Goal: Task Accomplishment & Management: Manage account settings

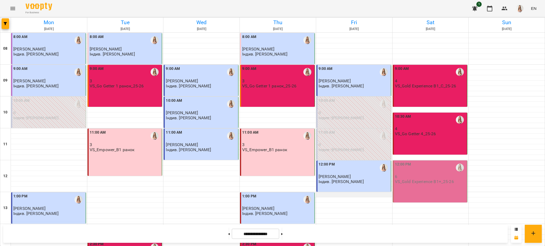
scroll to position [106, 0]
click at [411, 174] on p "6" at bounding box center [430, 176] width 71 height 5
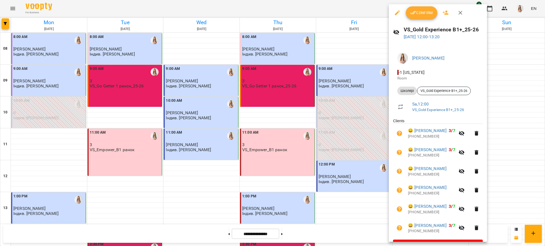
click at [421, 10] on span "Confirm" at bounding box center [421, 13] width 23 height 6
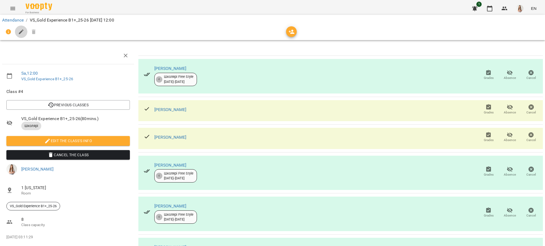
click at [20, 31] on icon "button" at bounding box center [21, 32] width 6 height 6
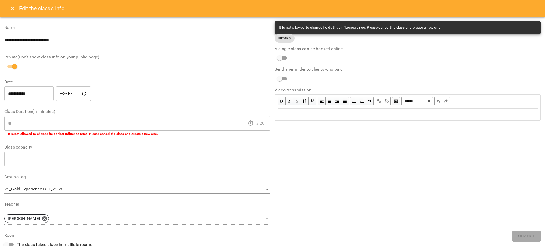
click at [314, 110] on div "Edit text" at bounding box center [407, 114] width 265 height 11
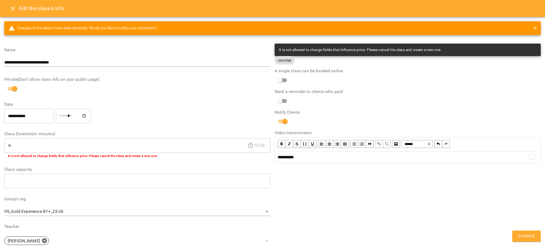
click at [533, 237] on span "Change" at bounding box center [526, 236] width 17 height 7
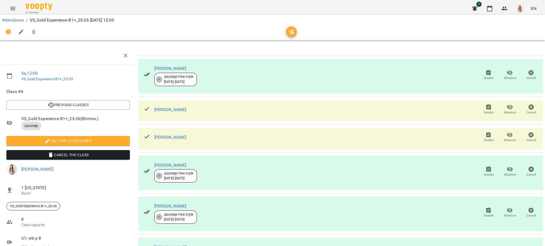
click at [14, 10] on icon "Menu" at bounding box center [13, 8] width 6 height 6
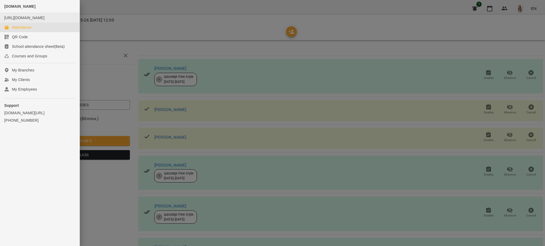
click at [24, 30] on div "Attendance" at bounding box center [21, 27] width 19 height 5
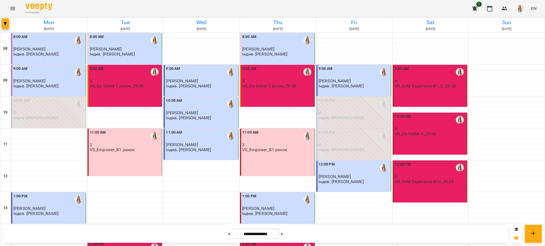
click at [6, 7] on div "For Business 1 EN" at bounding box center [272, 8] width 545 height 17
click at [10, 7] on icon "Menu" at bounding box center [13, 8] width 6 height 6
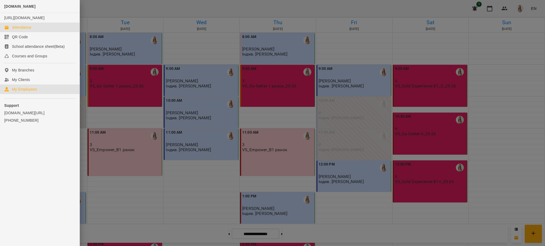
click at [39, 93] on link "My Employees" at bounding box center [39, 90] width 79 height 10
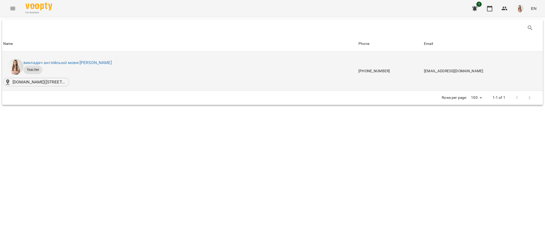
click at [88, 66] on div "викладач англійської мови: [PERSON_NAME]" at bounding box center [67, 62] width 90 height 9
click at [87, 61] on link "викладач англійської мови: [PERSON_NAME]" at bounding box center [67, 62] width 88 height 5
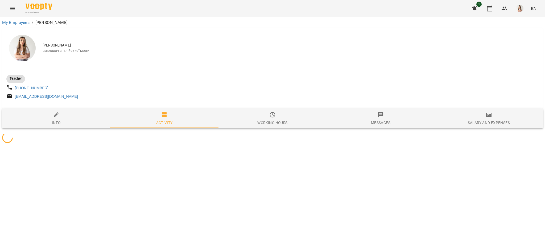
click at [484, 119] on span "Salary and Expenses" at bounding box center [489, 119] width 102 height 14
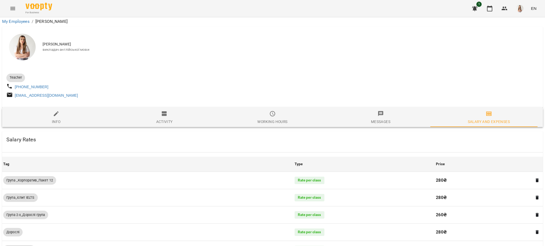
scroll to position [382, 0]
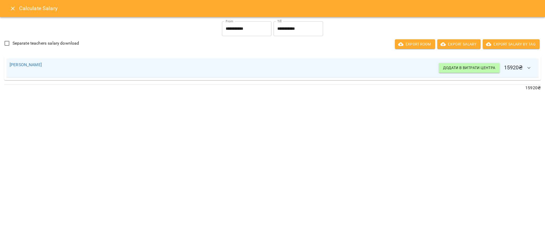
click at [5, 3] on div "Calculate Salary" at bounding box center [272, 8] width 545 height 17
click at [11, 6] on icon "Close" at bounding box center [13, 8] width 6 height 6
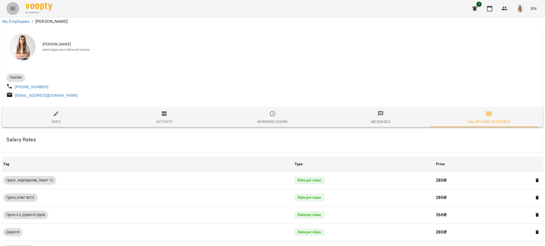
click at [11, 6] on icon "Menu" at bounding box center [13, 8] width 6 height 6
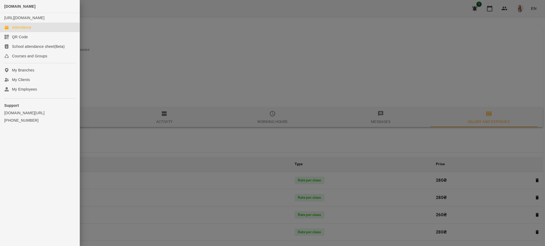
click at [19, 29] on link "Attendance" at bounding box center [39, 28] width 79 height 10
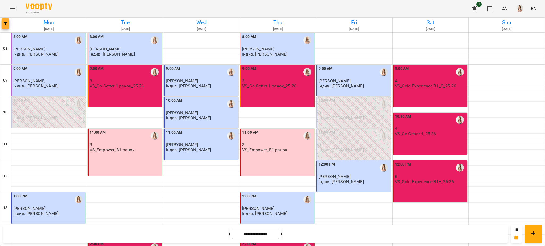
click at [4, 23] on icon "button" at bounding box center [5, 23] width 3 height 3
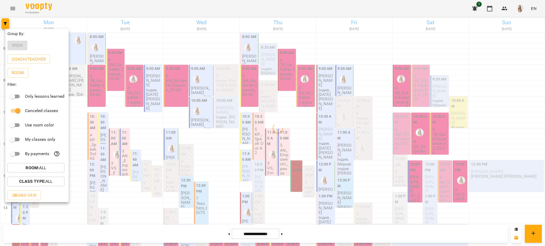
click at [290, 236] on div at bounding box center [272, 123] width 545 height 246
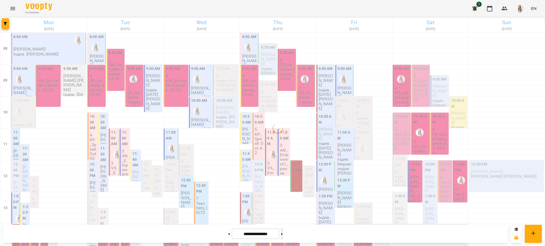
click at [282, 235] on icon at bounding box center [281, 234] width 1 height 2
type input "**********"
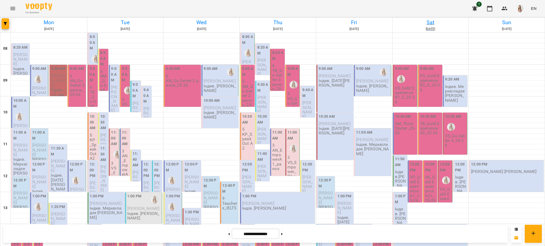
click at [424, 21] on h6 "Sat" at bounding box center [430, 22] width 74 height 8
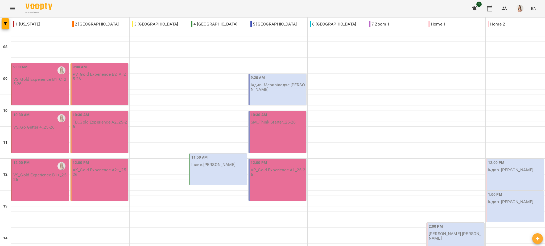
scroll to position [71, 0]
click at [228, 162] on p "Індив.[PERSON_NAME]" at bounding box center [213, 164] width 44 height 5
click at [510, 168] on p "Індив. [PERSON_NAME]" at bounding box center [510, 170] width 45 height 5
click at [509, 200] on p "Індив. [PERSON_NAME]" at bounding box center [510, 202] width 45 height 5
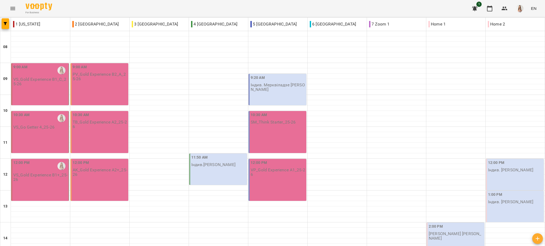
type input "**********"
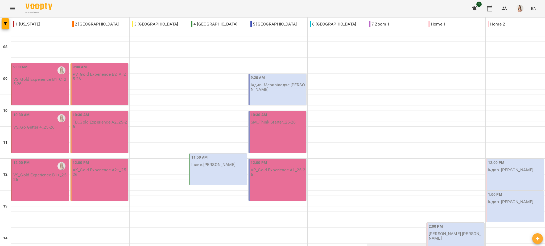
scroll to position [0, 0]
click at [11, 6] on icon "Menu" at bounding box center [13, 8] width 6 height 6
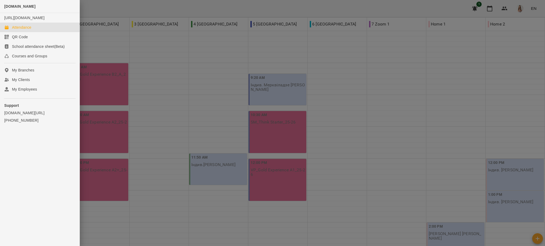
click at [120, 66] on div at bounding box center [272, 123] width 545 height 246
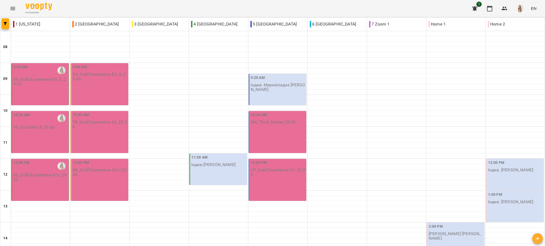
type input "**********"
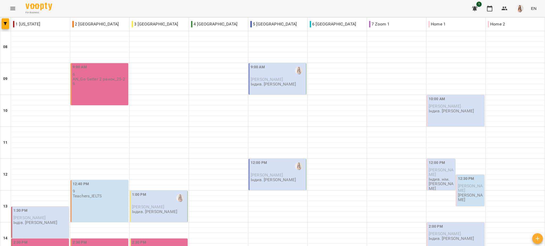
type input "**********"
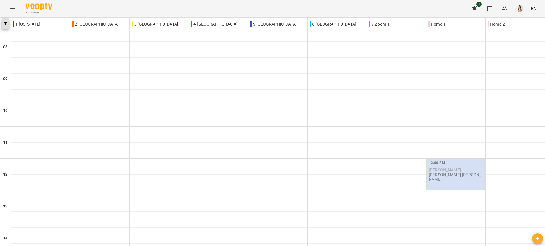
click at [2, 23] on span "button" at bounding box center [5, 23] width 7 height 3
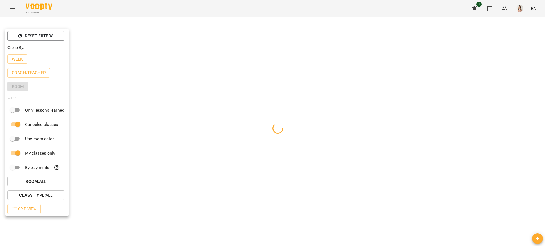
click at [17, 58] on p "Week" at bounding box center [17, 59] width 11 height 6
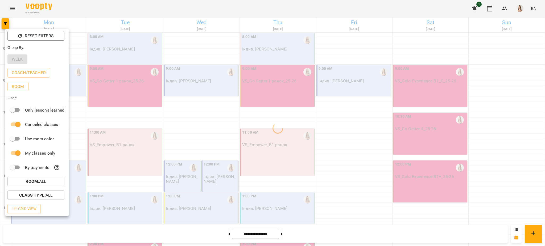
click at [72, 2] on div at bounding box center [272, 123] width 545 height 246
